Goal: Information Seeking & Learning: Learn about a topic

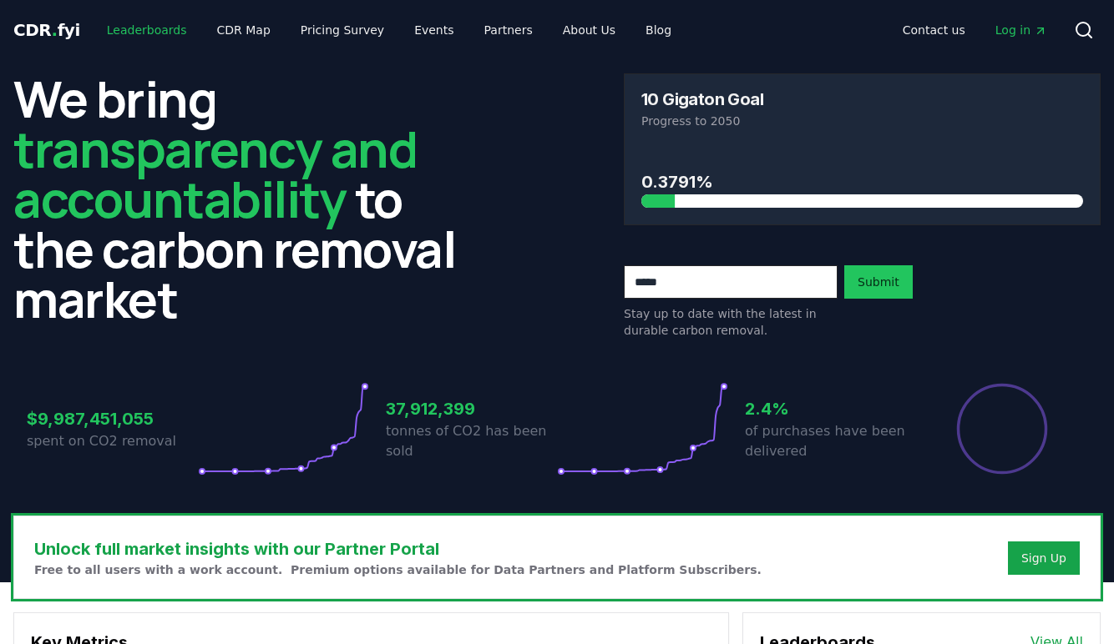
click at [149, 32] on link "Leaderboards" at bounding box center [147, 30] width 107 height 30
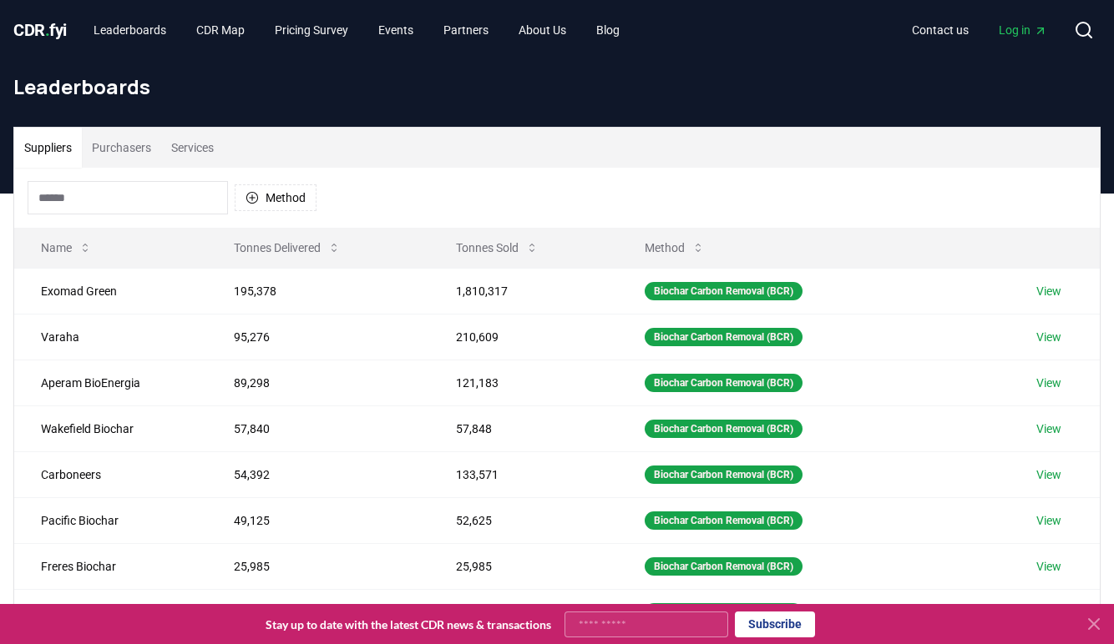
click at [126, 150] on button "Purchasers" at bounding box center [121, 148] width 79 height 40
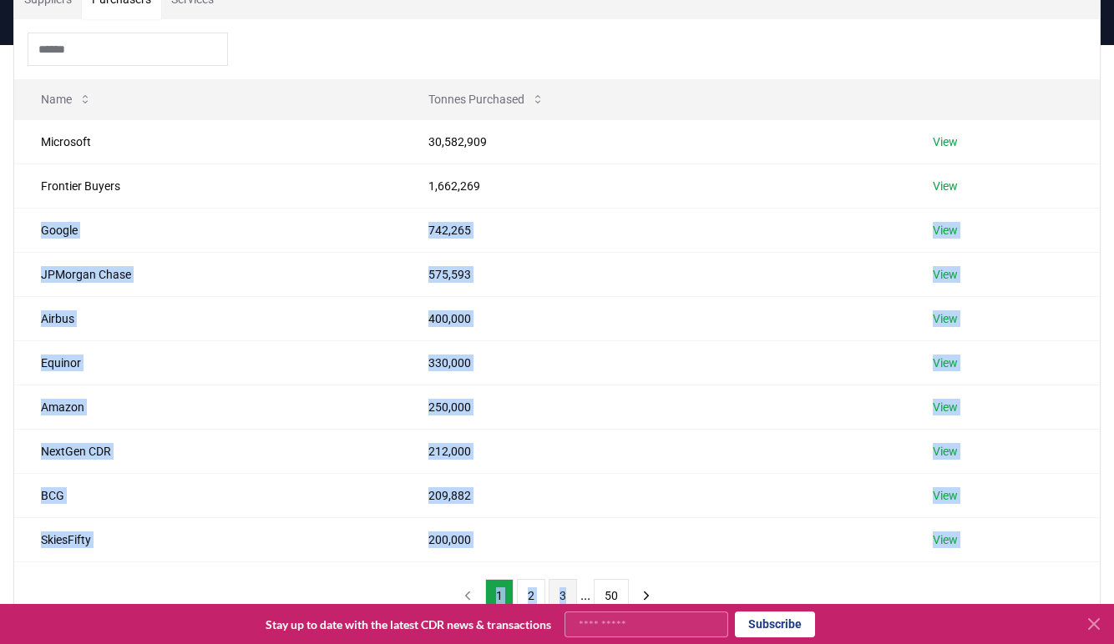
scroll to position [161, 0]
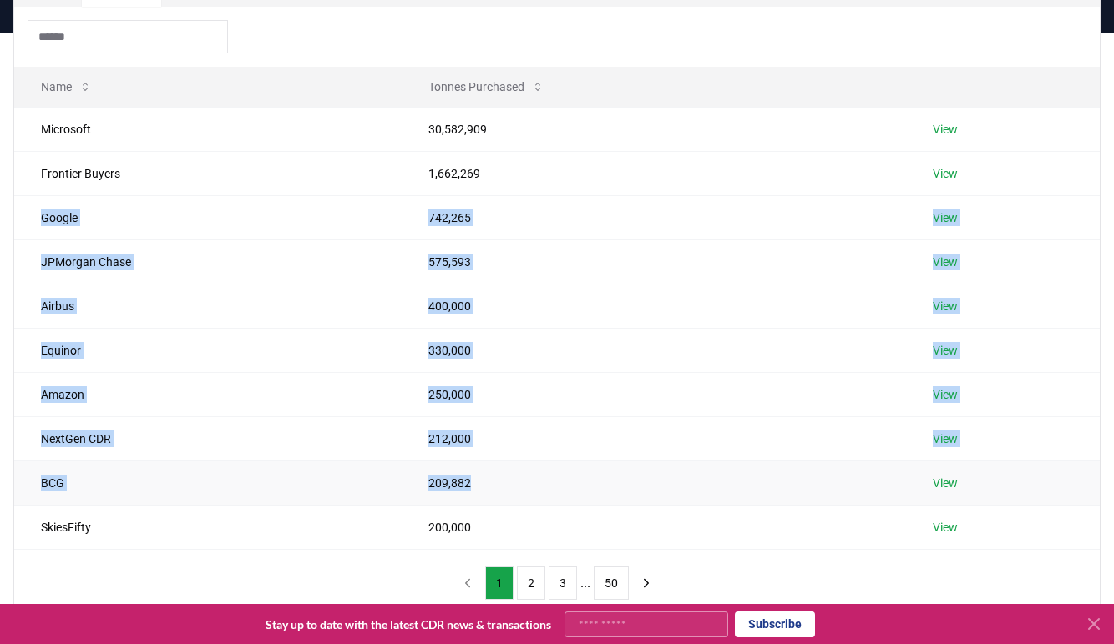
drag, startPoint x: 33, startPoint y: 330, endPoint x: 805, endPoint y: 478, distance: 785.6
click at [805, 478] on tbody "Microsoft 30,582,909 View Frontier Buyers 1,662,269 View Google 742,265 View JP…" at bounding box center [556, 328] width 1085 height 442
click at [520, 582] on button "2" at bounding box center [531, 583] width 28 height 33
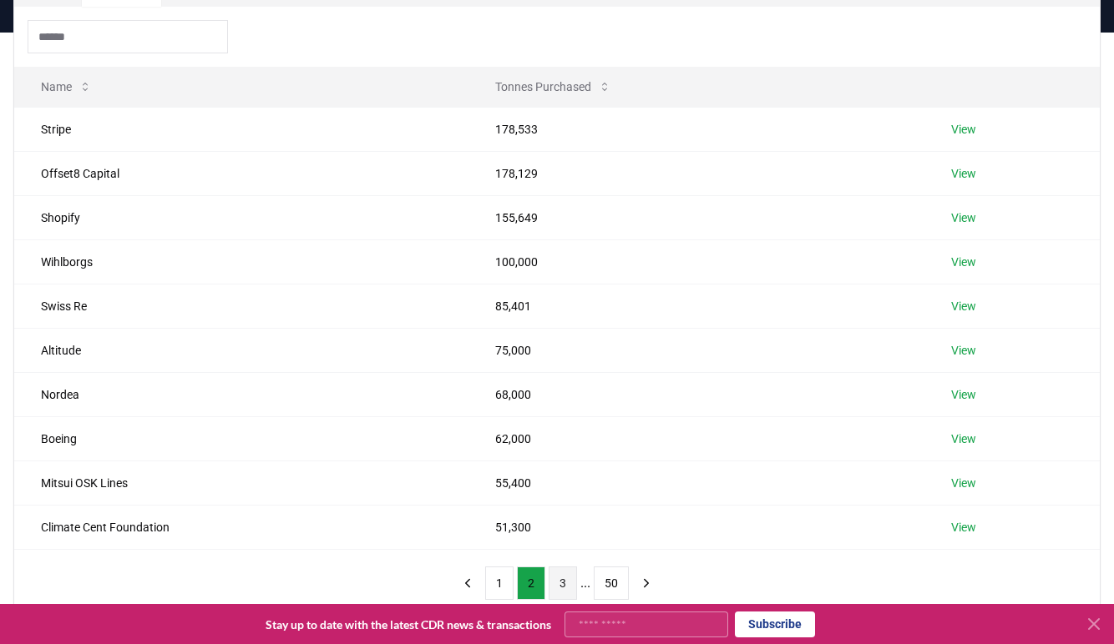
click at [563, 579] on button "3" at bounding box center [562, 583] width 28 height 33
